Goal: Task Accomplishment & Management: Use online tool/utility

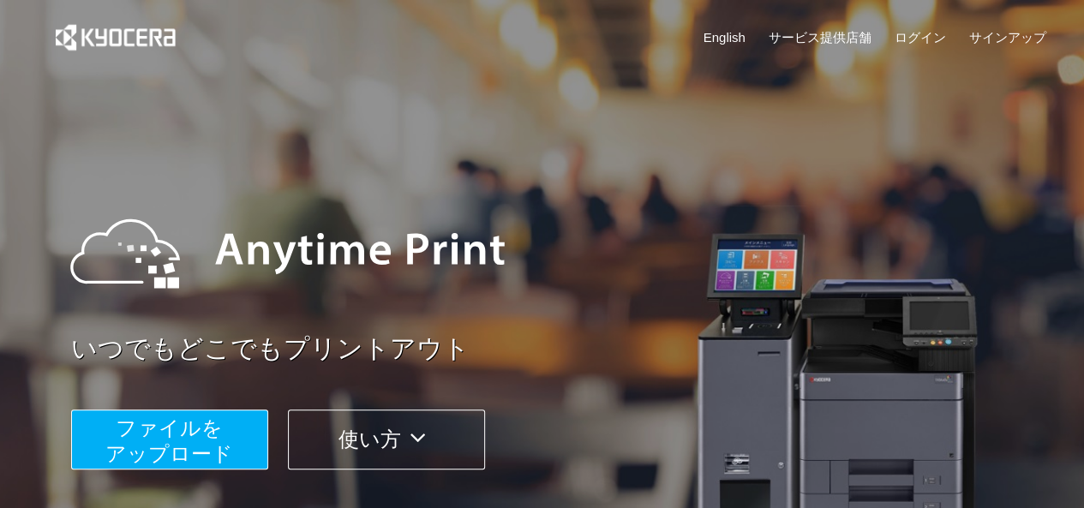
click at [224, 436] on button "ファイルを ​​アップロード" at bounding box center [169, 440] width 197 height 60
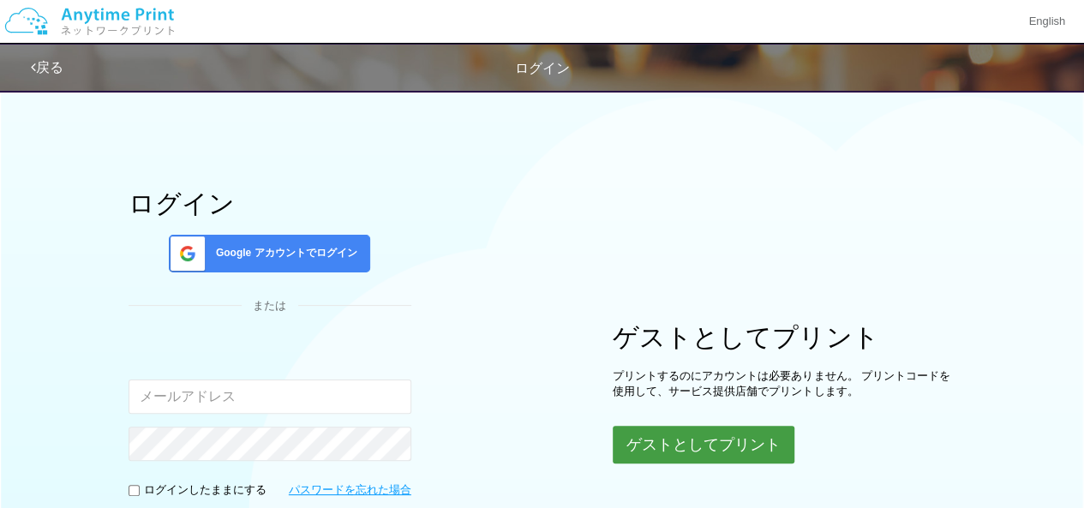
click at [644, 454] on button "ゲストとしてプリント" at bounding box center [704, 445] width 182 height 38
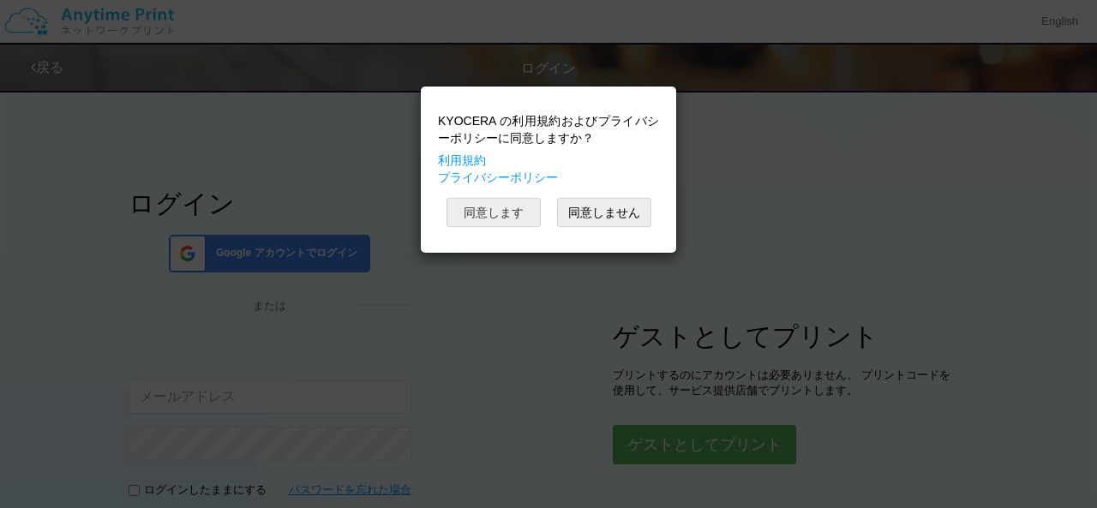
click at [508, 207] on button "同意します" at bounding box center [494, 212] width 94 height 29
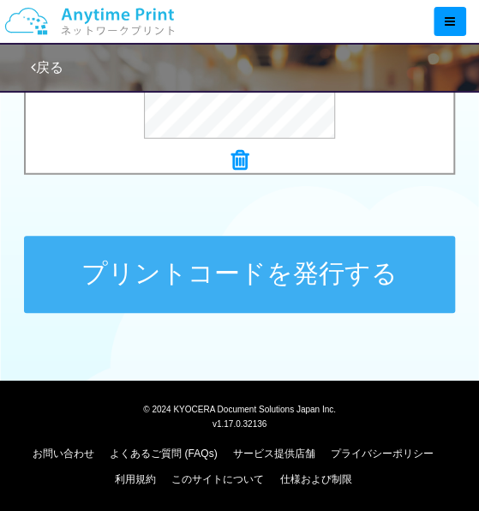
scroll to position [907, 0]
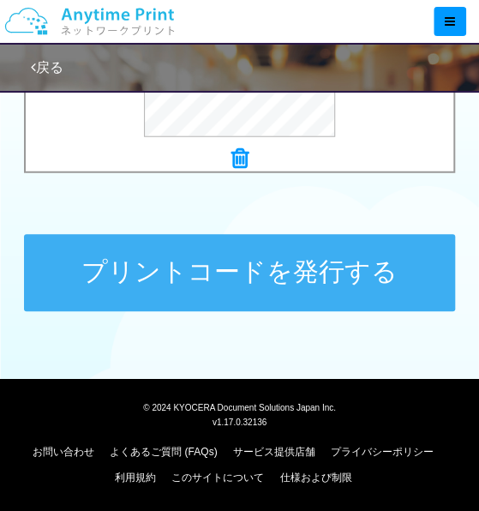
click at [163, 288] on button "プリントコードを発行する" at bounding box center [239, 272] width 431 height 77
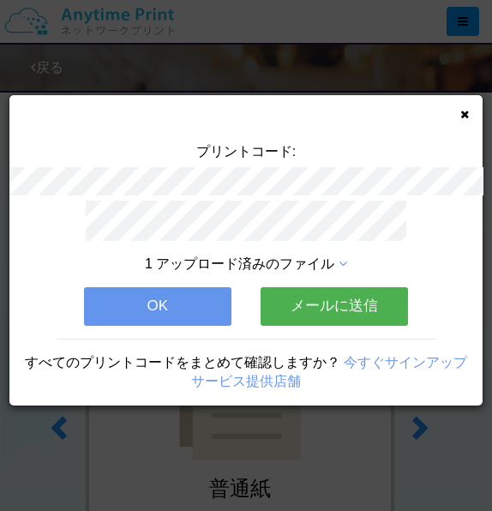
click at [177, 291] on button "OK" at bounding box center [157, 306] width 147 height 38
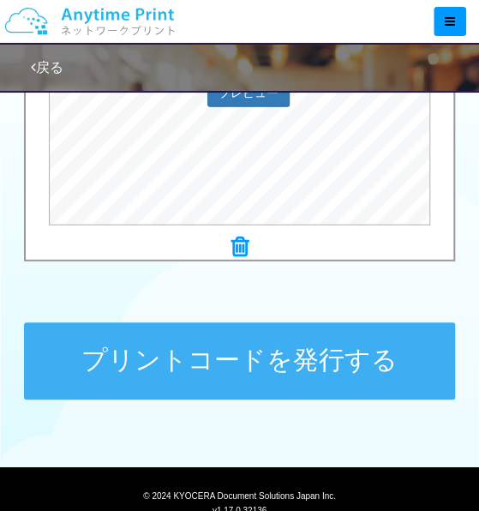
scroll to position [820, 0]
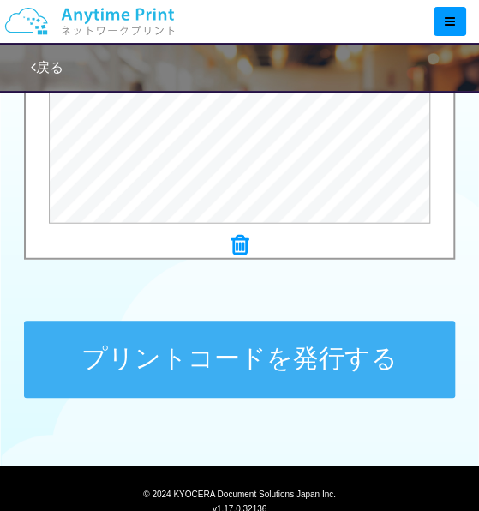
click at [309, 361] on button "プリントコードを発行する" at bounding box center [239, 359] width 431 height 77
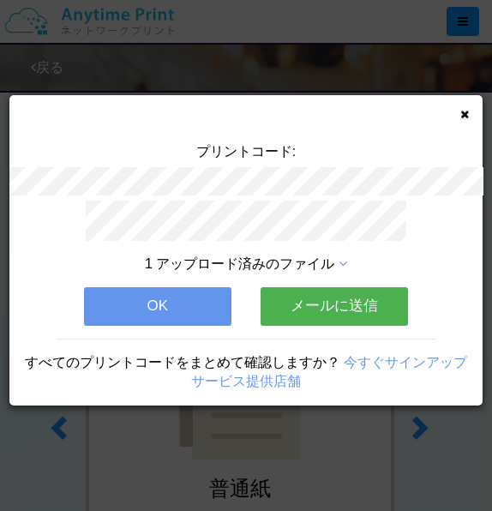
click at [188, 299] on button "OK" at bounding box center [157, 306] width 147 height 38
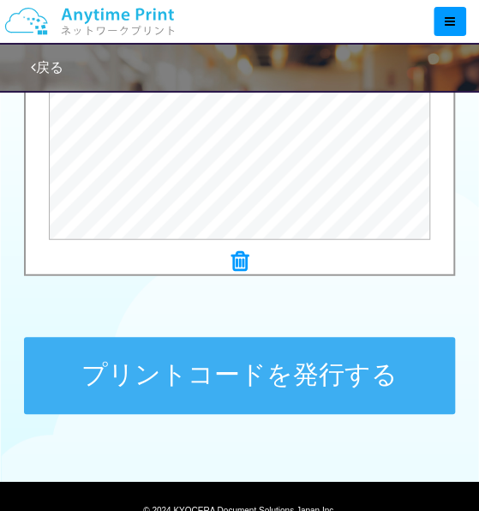
scroll to position [805, 0]
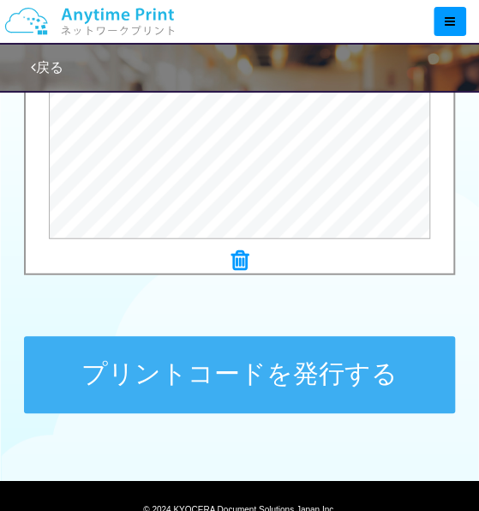
click at [200, 373] on button "プリントコードを発行する" at bounding box center [239, 374] width 431 height 77
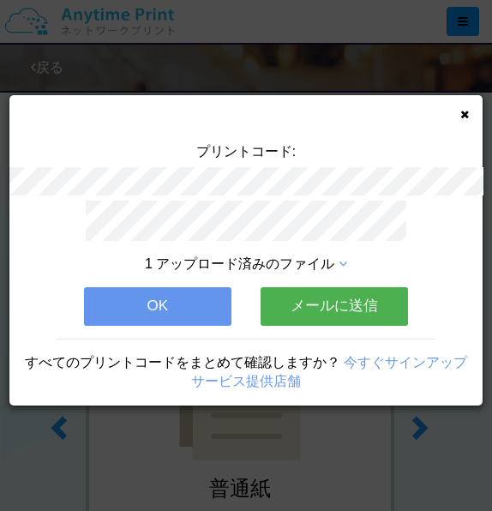
click at [469, 110] on div "プリントコード: 1 アップロード済みのファイル OK メールに送信 すべてのプリントコードをまとめて確認しますか？ 今すぐサインアップ サービス提供店舗" at bounding box center [245, 250] width 473 height 310
click at [465, 112] on icon at bounding box center [464, 114] width 9 height 11
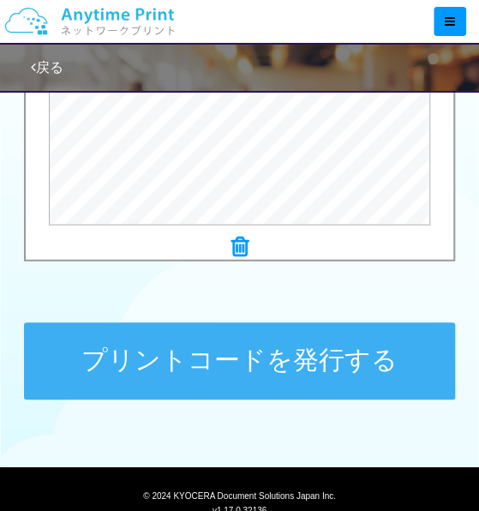
scroll to position [820, 0]
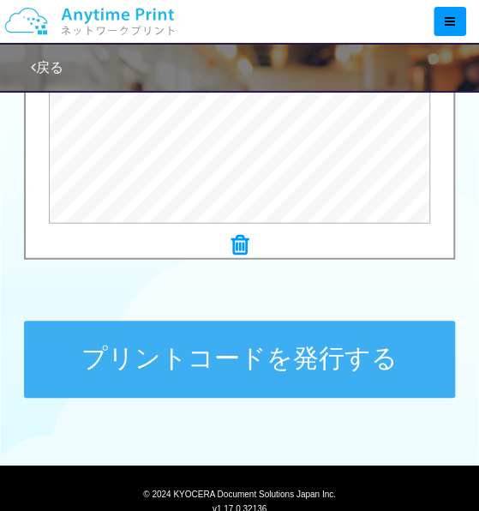
click at [131, 375] on button "プリントコードを発行する" at bounding box center [239, 359] width 431 height 77
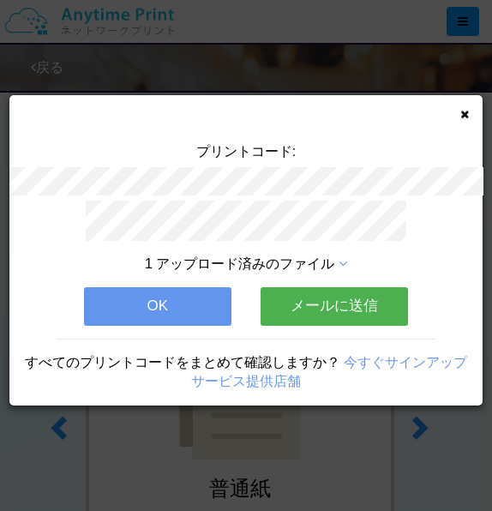
click at [195, 303] on button "OK" at bounding box center [157, 306] width 147 height 38
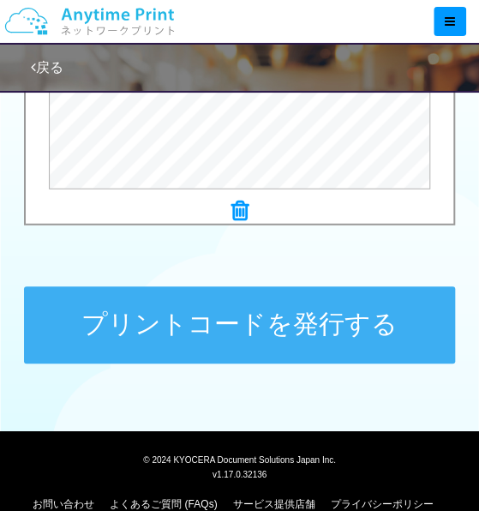
scroll to position [861, 0]
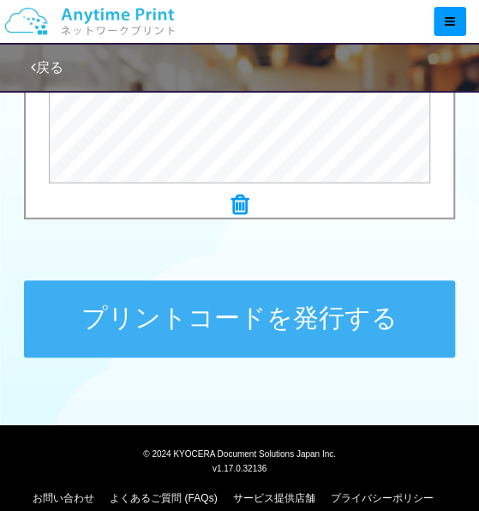
click at [230, 339] on button "プリントコードを発行する" at bounding box center [239, 318] width 431 height 77
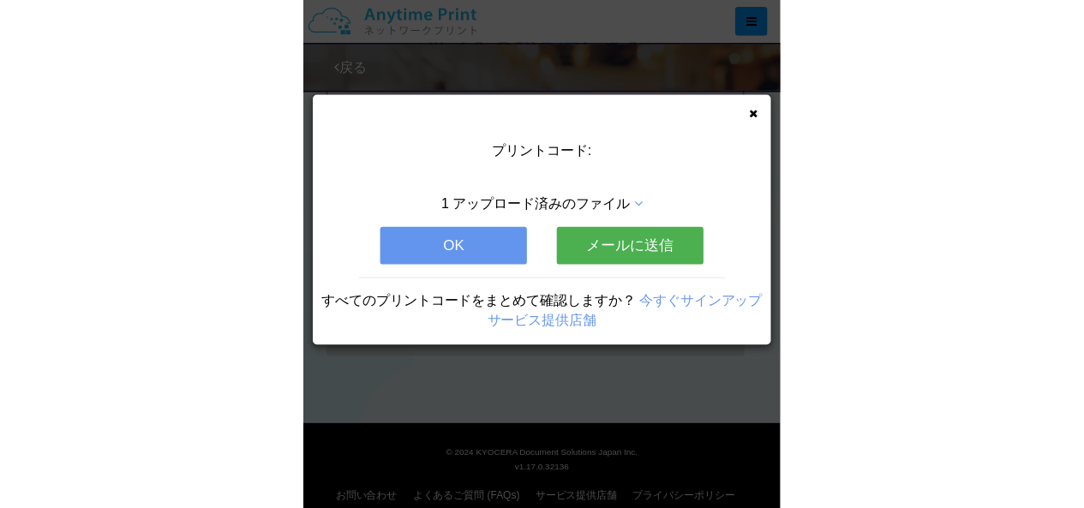
scroll to position [0, 0]
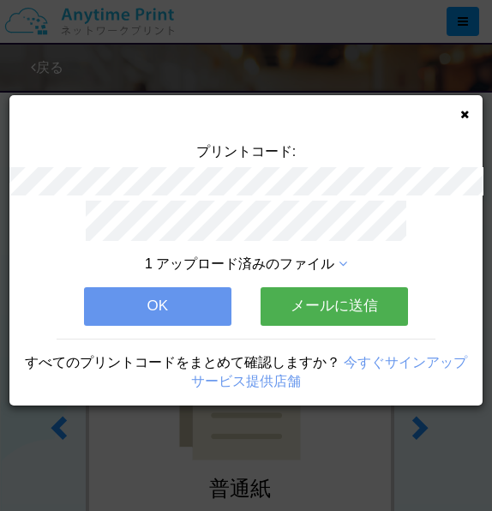
click at [199, 292] on button "OK" at bounding box center [157, 306] width 147 height 38
